Goal: Transaction & Acquisition: Purchase product/service

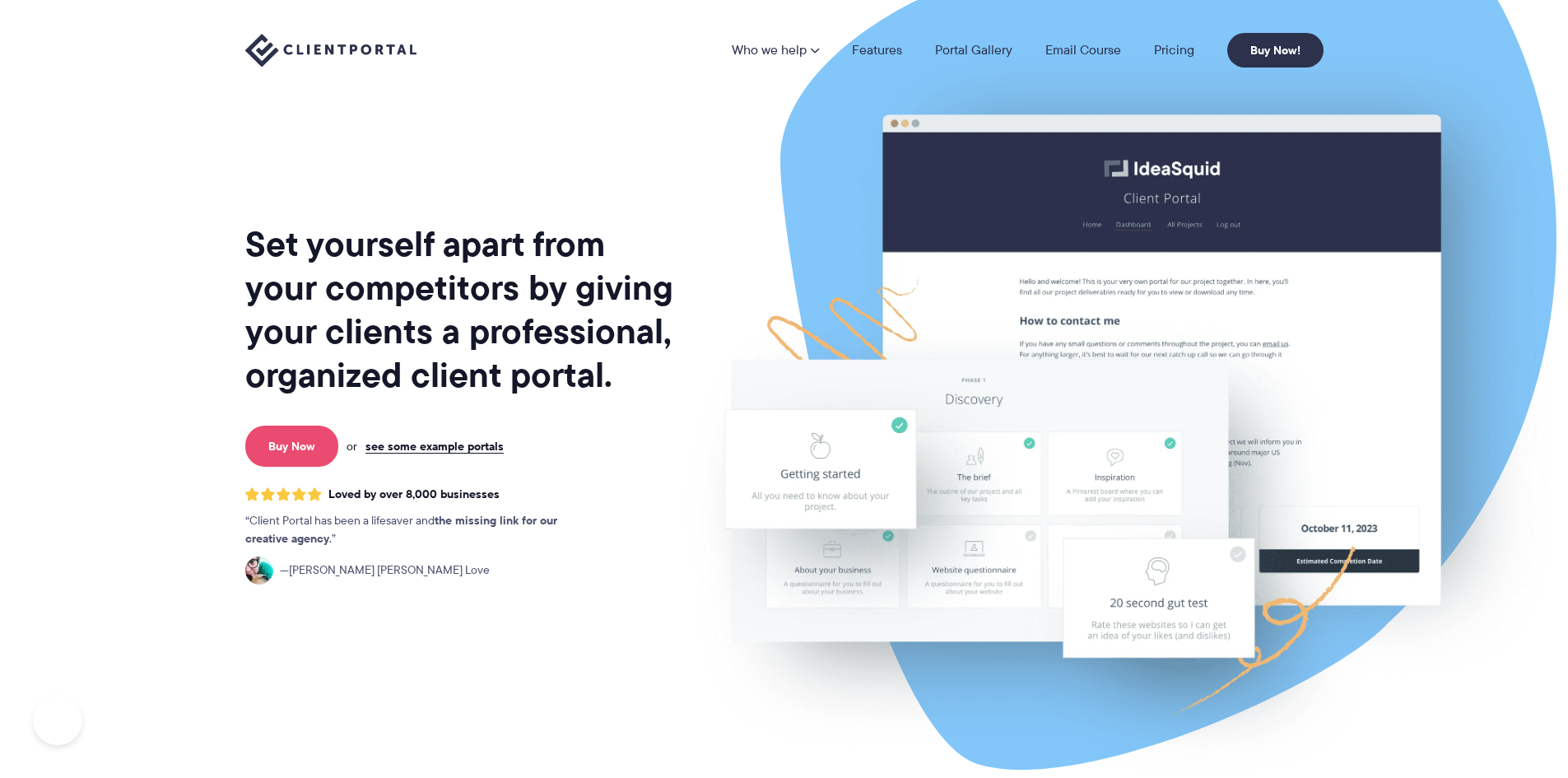
click at [300, 443] on link "Buy Now" at bounding box center [291, 446] width 93 height 41
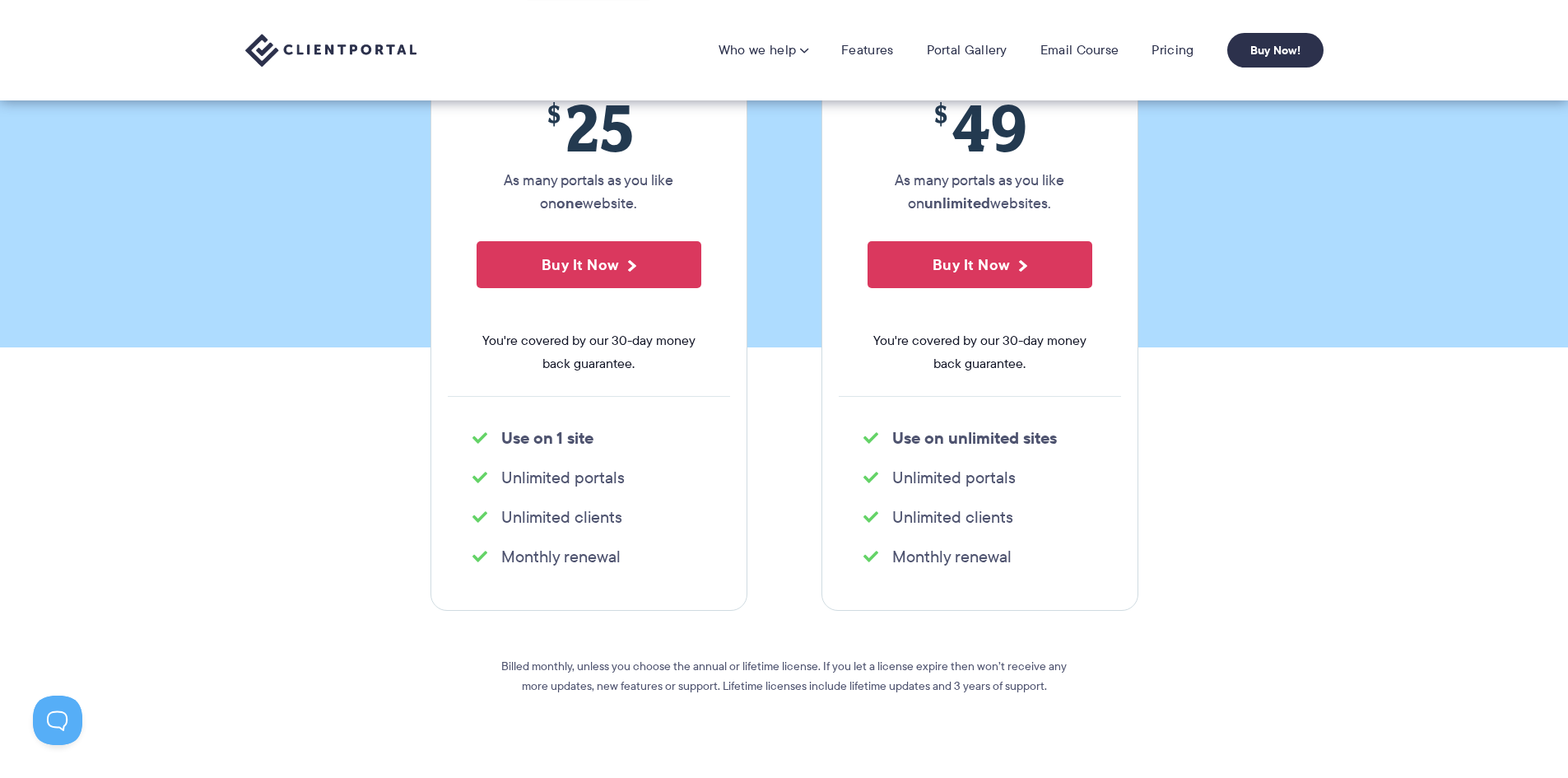
scroll to position [284, 0]
click at [973, 250] on button "Buy It Now" at bounding box center [980, 266] width 224 height 47
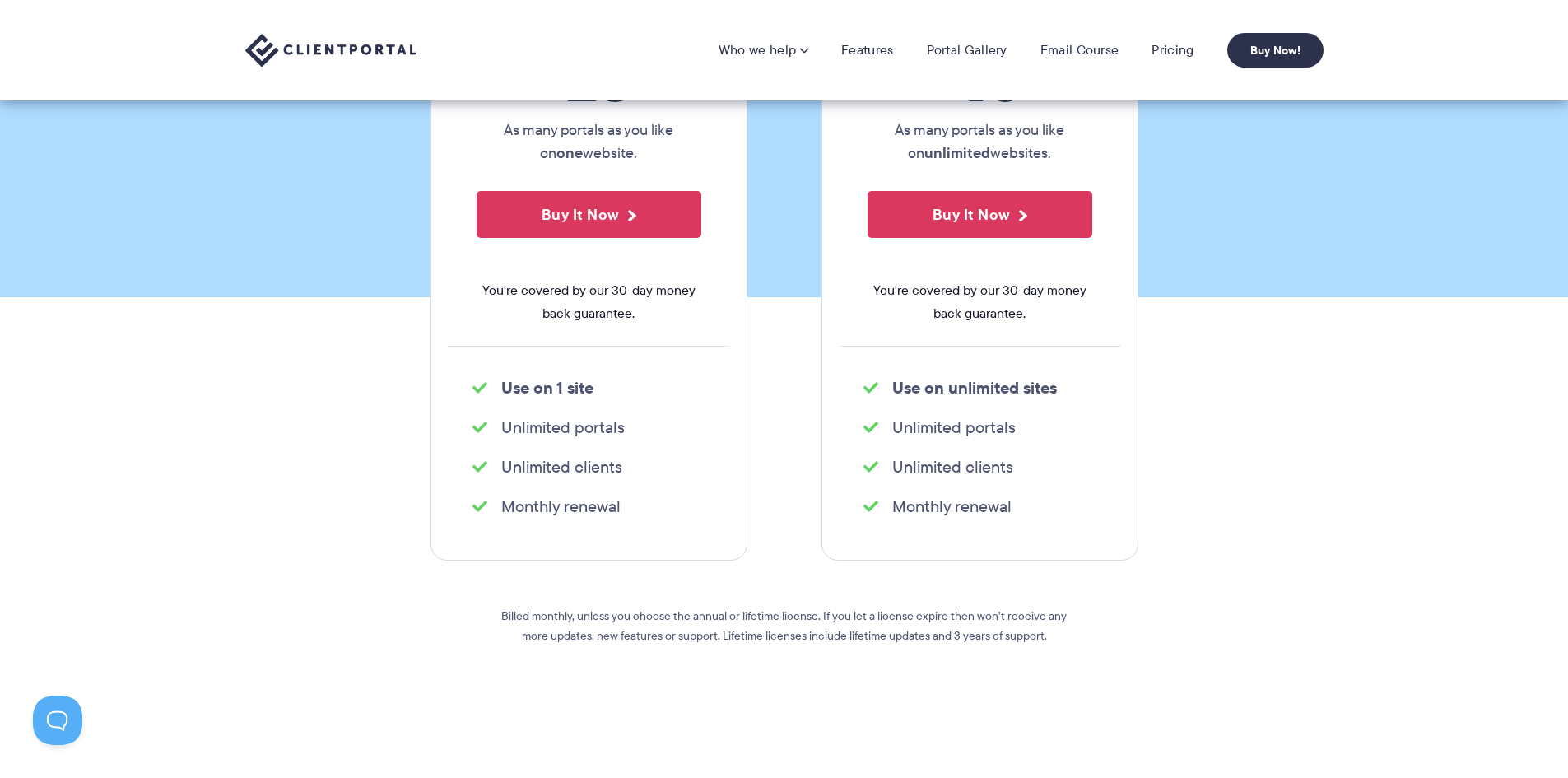
scroll to position [0, 0]
